Goal: Information Seeking & Learning: Learn about a topic

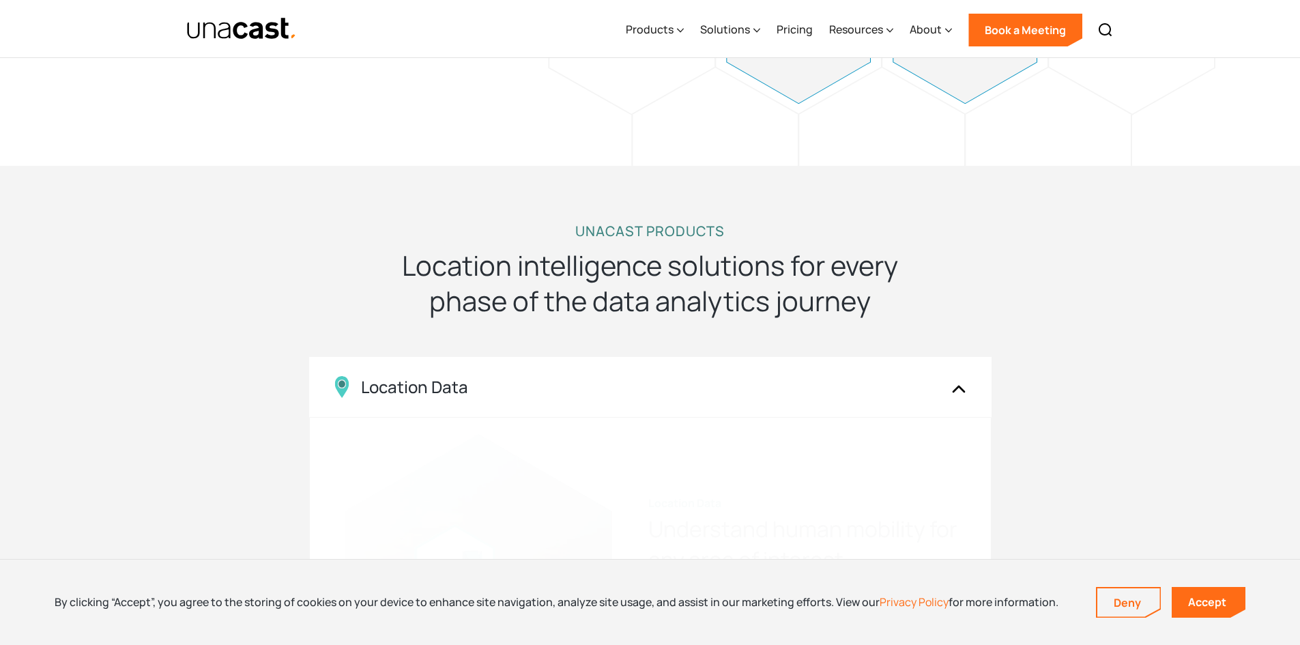
scroll to position [1024, 0]
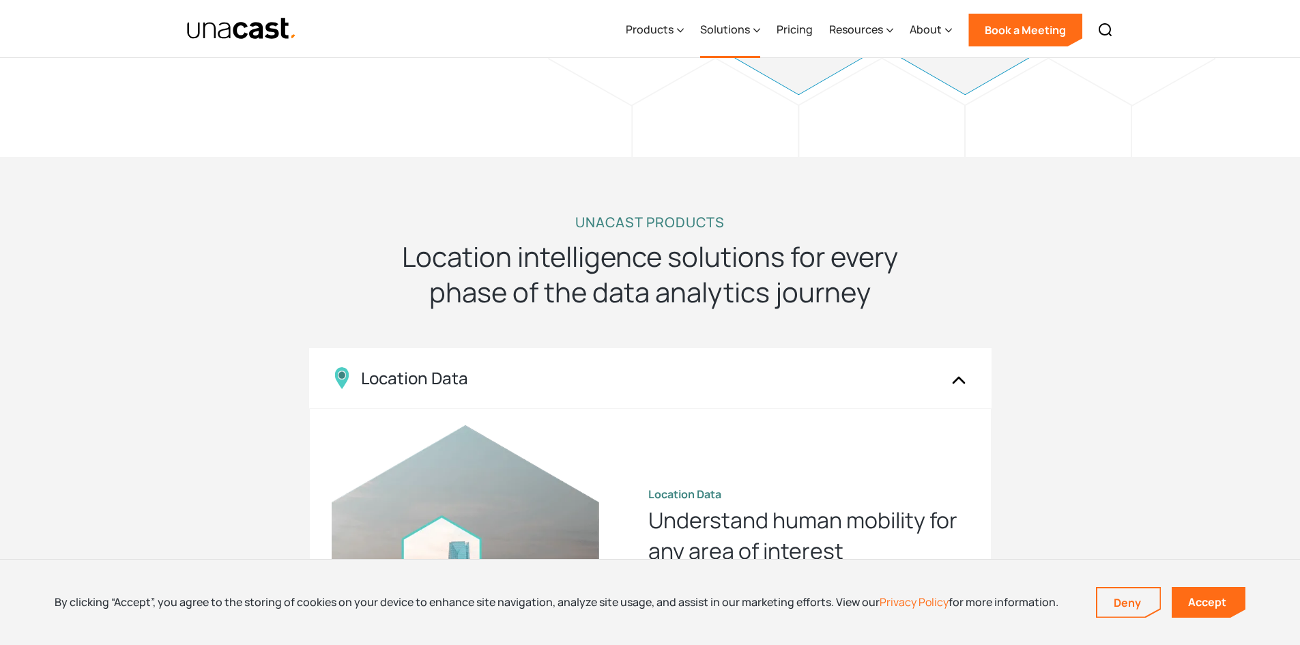
click at [757, 33] on icon at bounding box center [756, 30] width 7 height 14
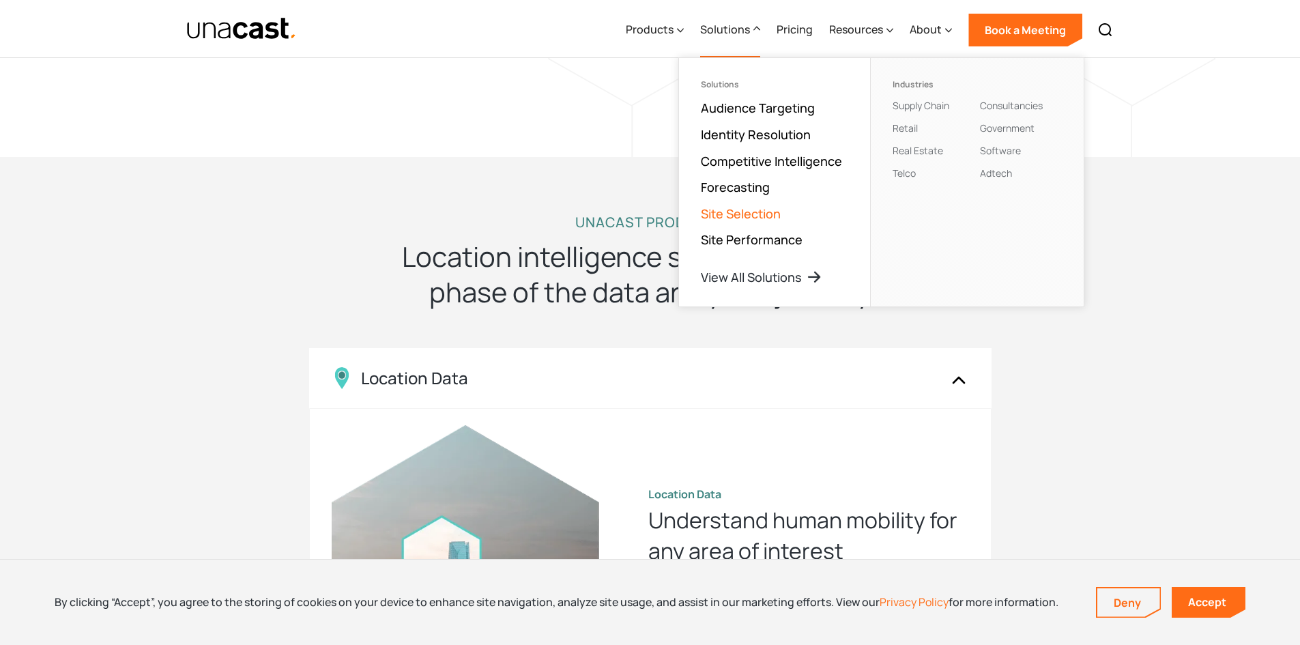
click at [739, 216] on link "Site Selection" at bounding box center [741, 213] width 80 height 16
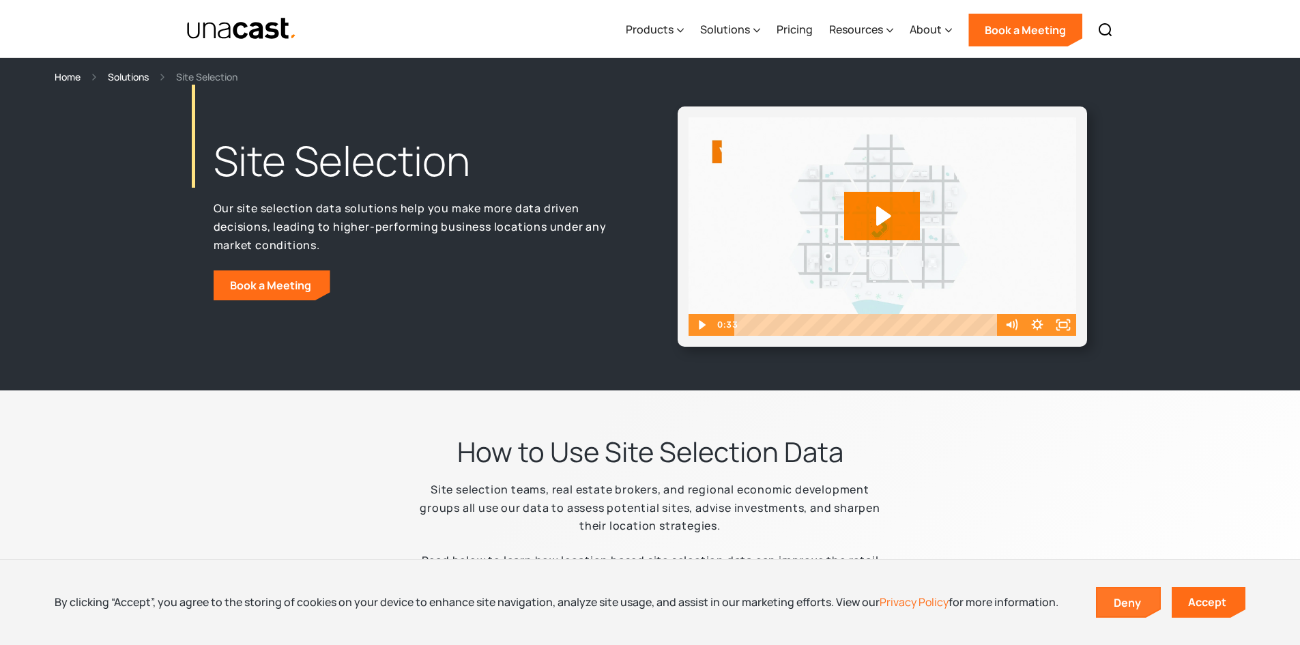
click at [1127, 609] on link "Deny" at bounding box center [1128, 602] width 63 height 29
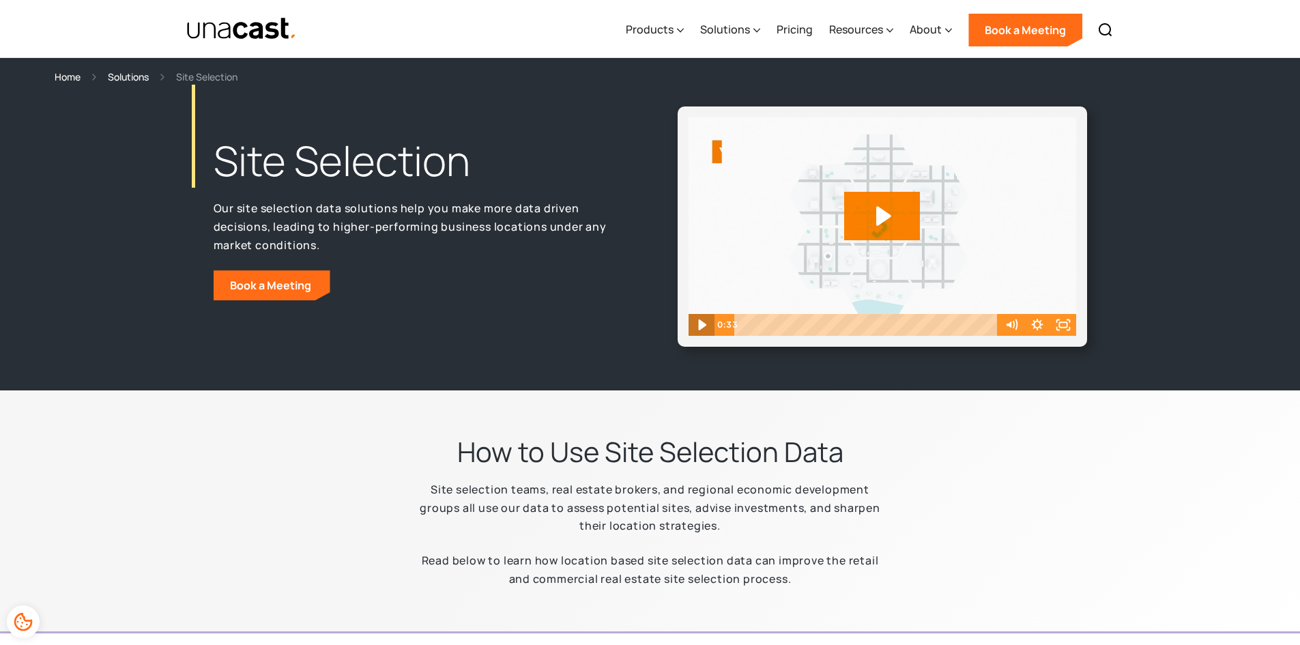
click at [703, 330] on icon "Play Video" at bounding box center [701, 325] width 31 height 26
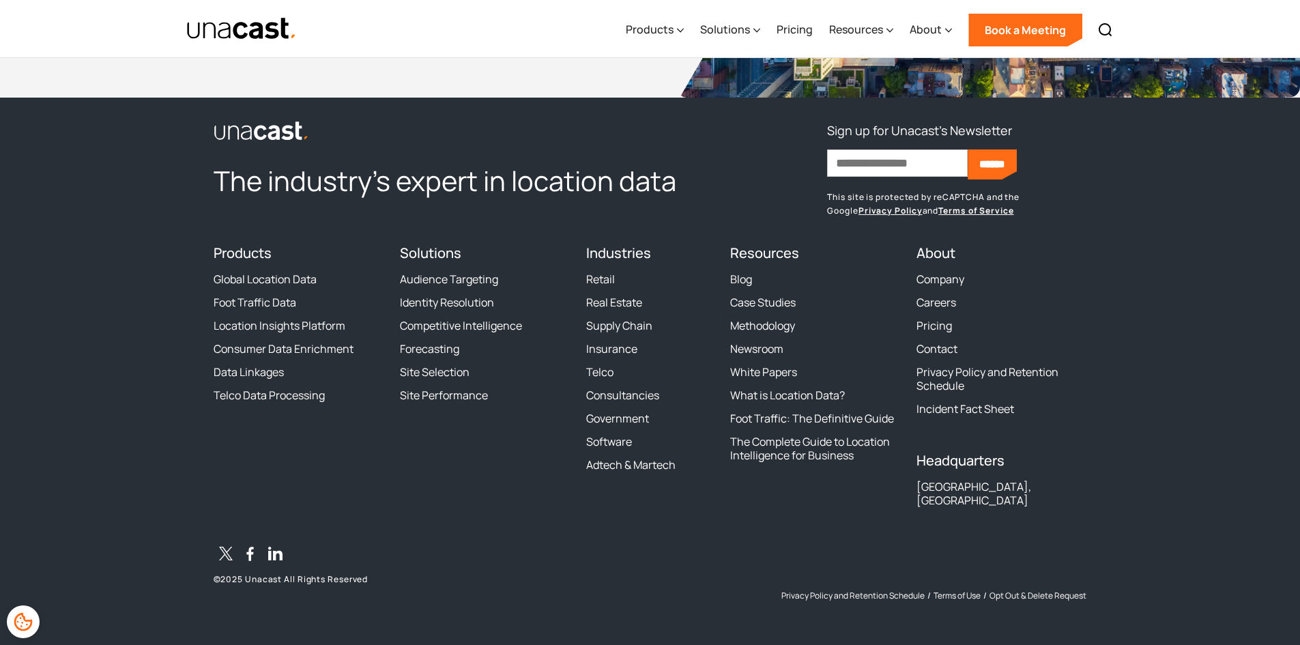
scroll to position [6868, 0]
click at [787, 402] on link "What is Location Data?" at bounding box center [787, 395] width 115 height 14
